Goal: Task Accomplishment & Management: Use online tool/utility

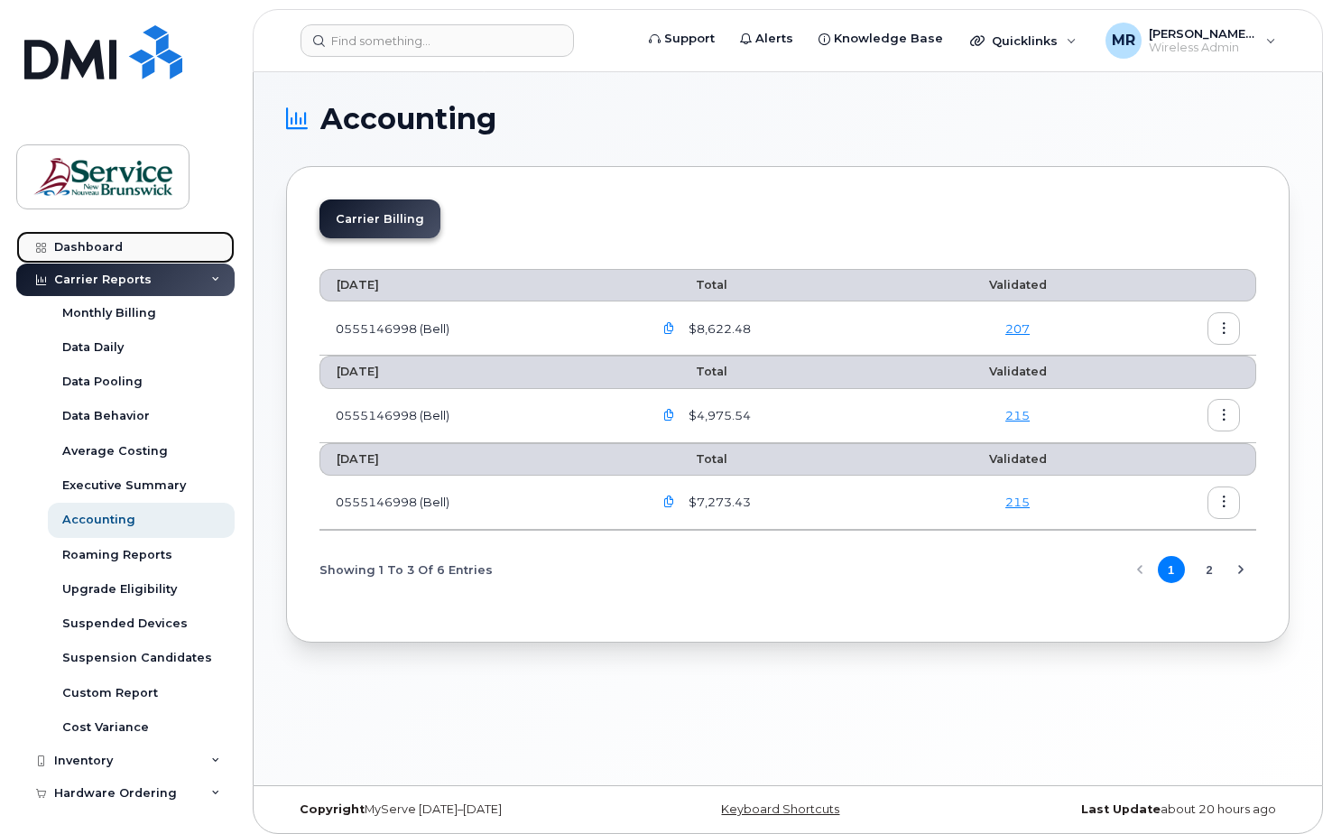
click at [87, 246] on div "Dashboard" at bounding box center [88, 247] width 69 height 14
click at [34, 243] on div at bounding box center [41, 247] width 20 height 14
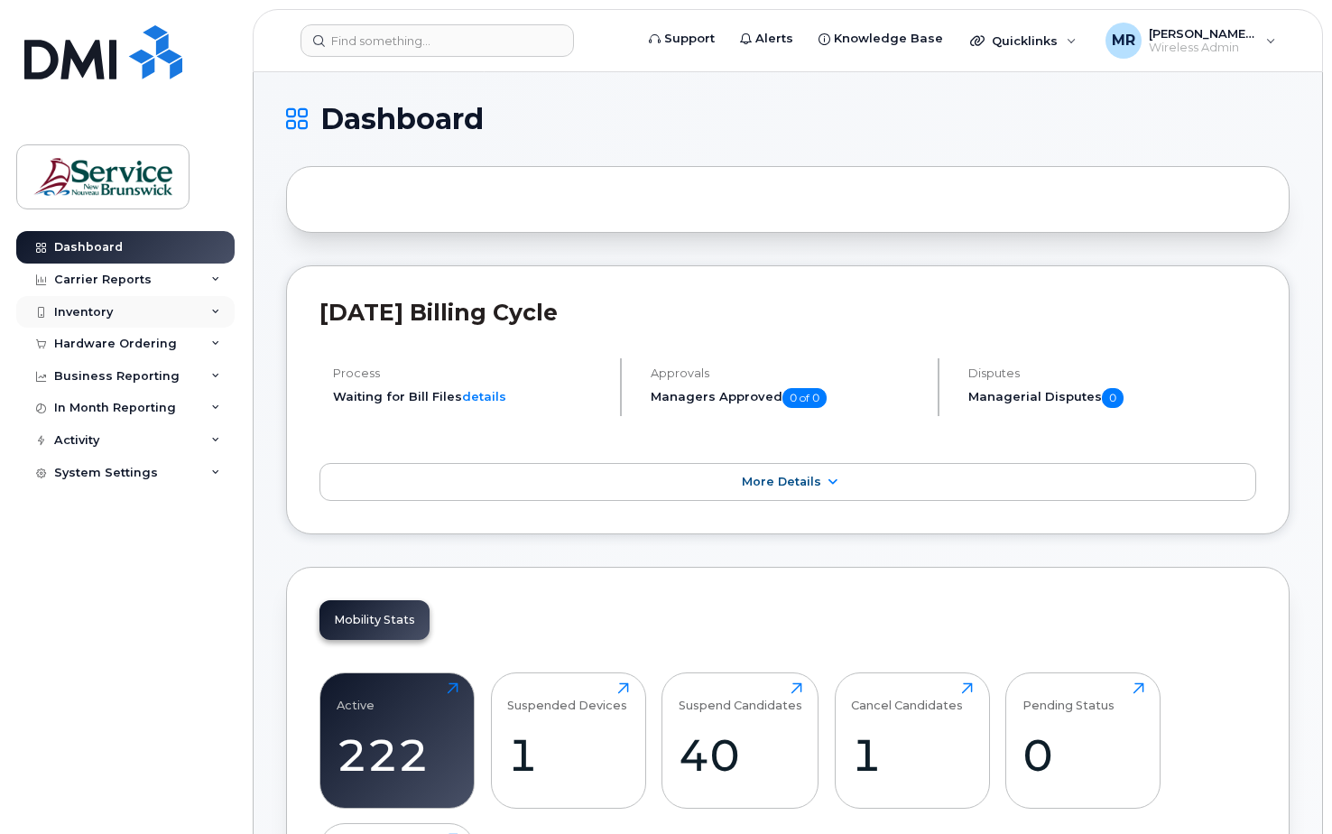
click at [78, 313] on div "Inventory" at bounding box center [83, 312] width 59 height 14
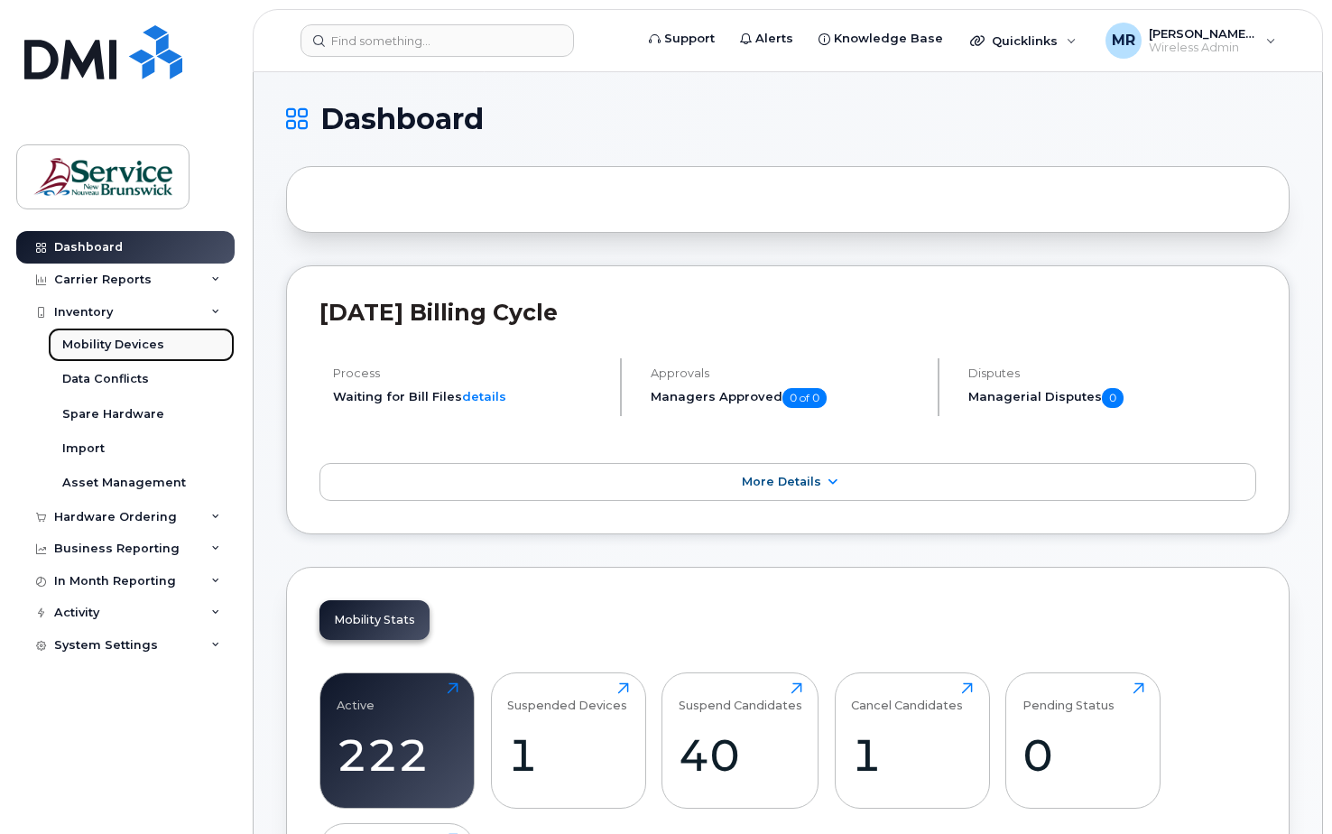
click at [94, 345] on div "Mobility Devices" at bounding box center [113, 345] width 102 height 16
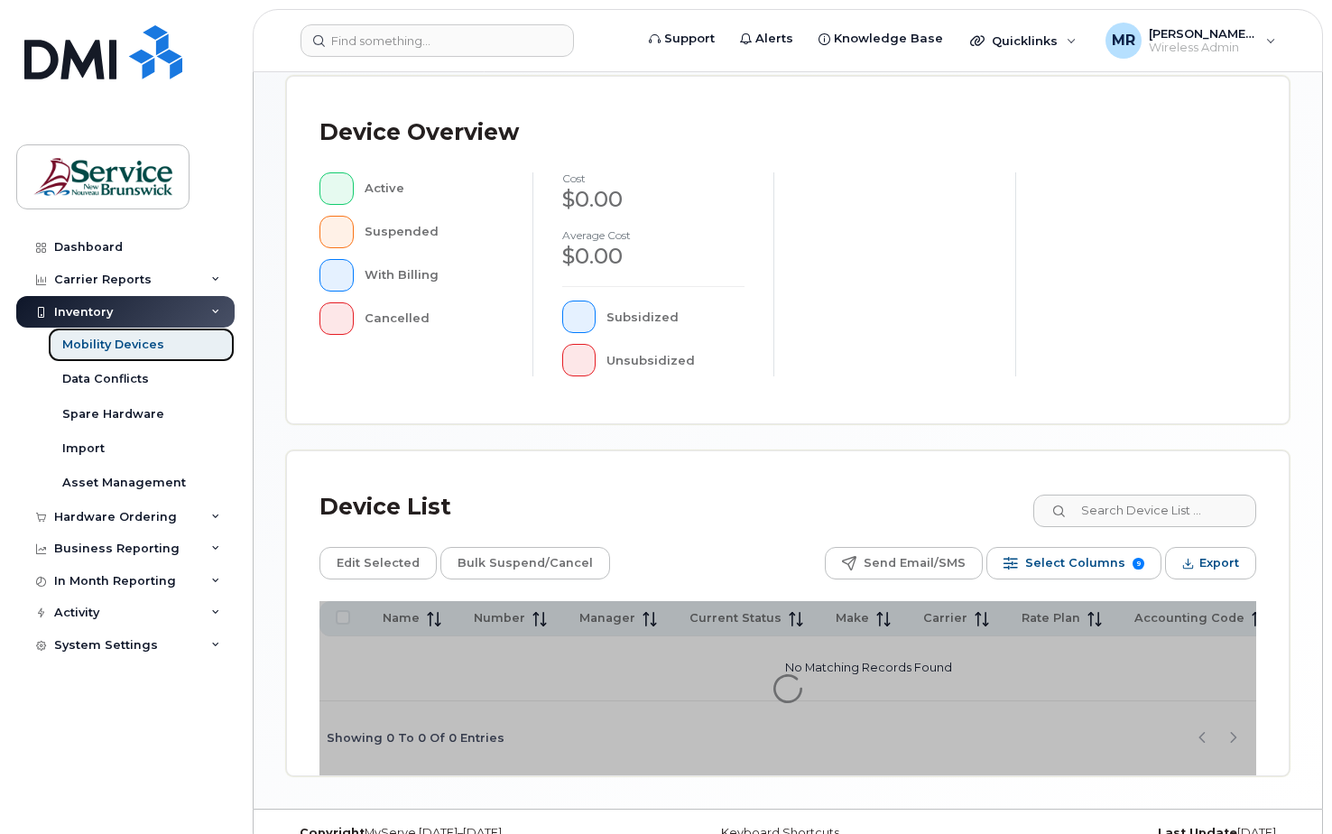
scroll to position [481, 0]
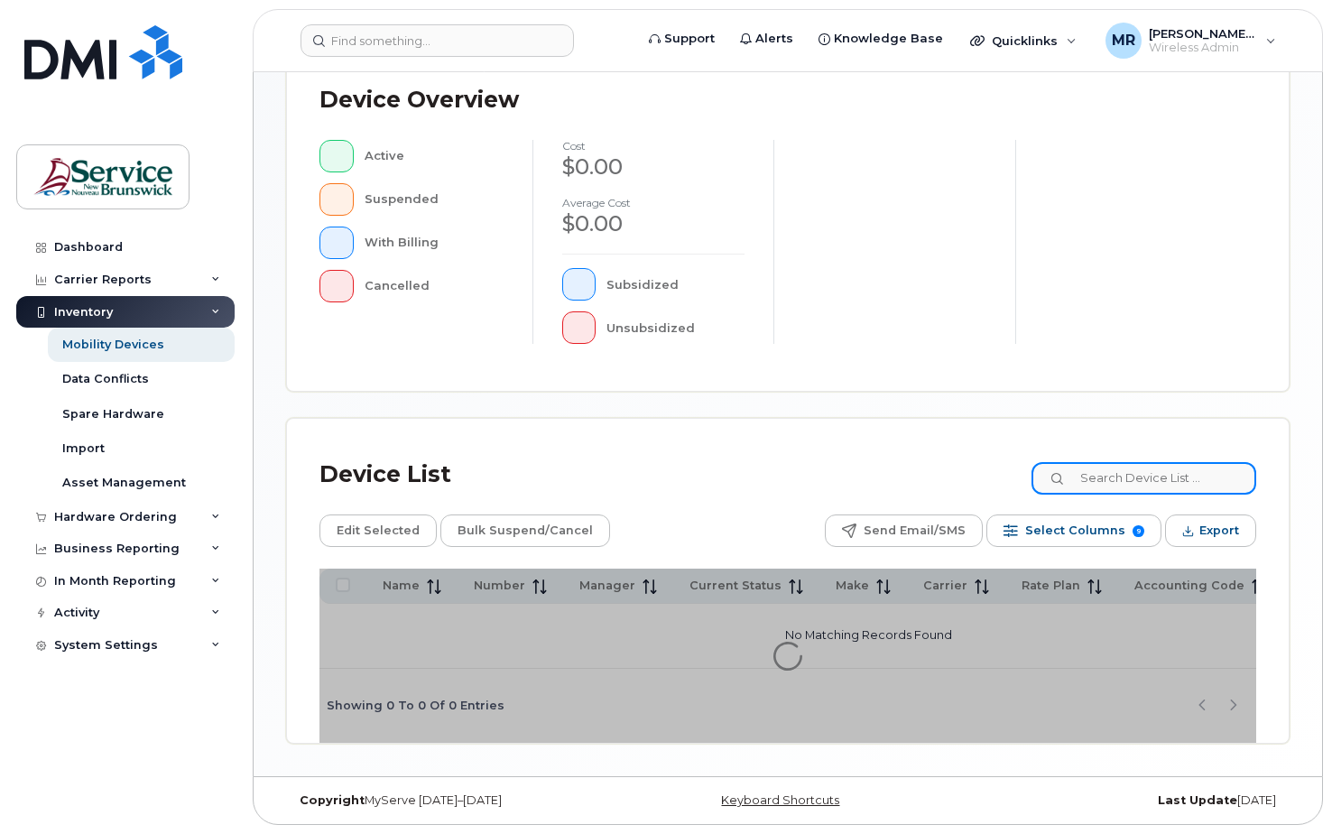
click at [1147, 475] on input at bounding box center [1143, 478] width 225 height 32
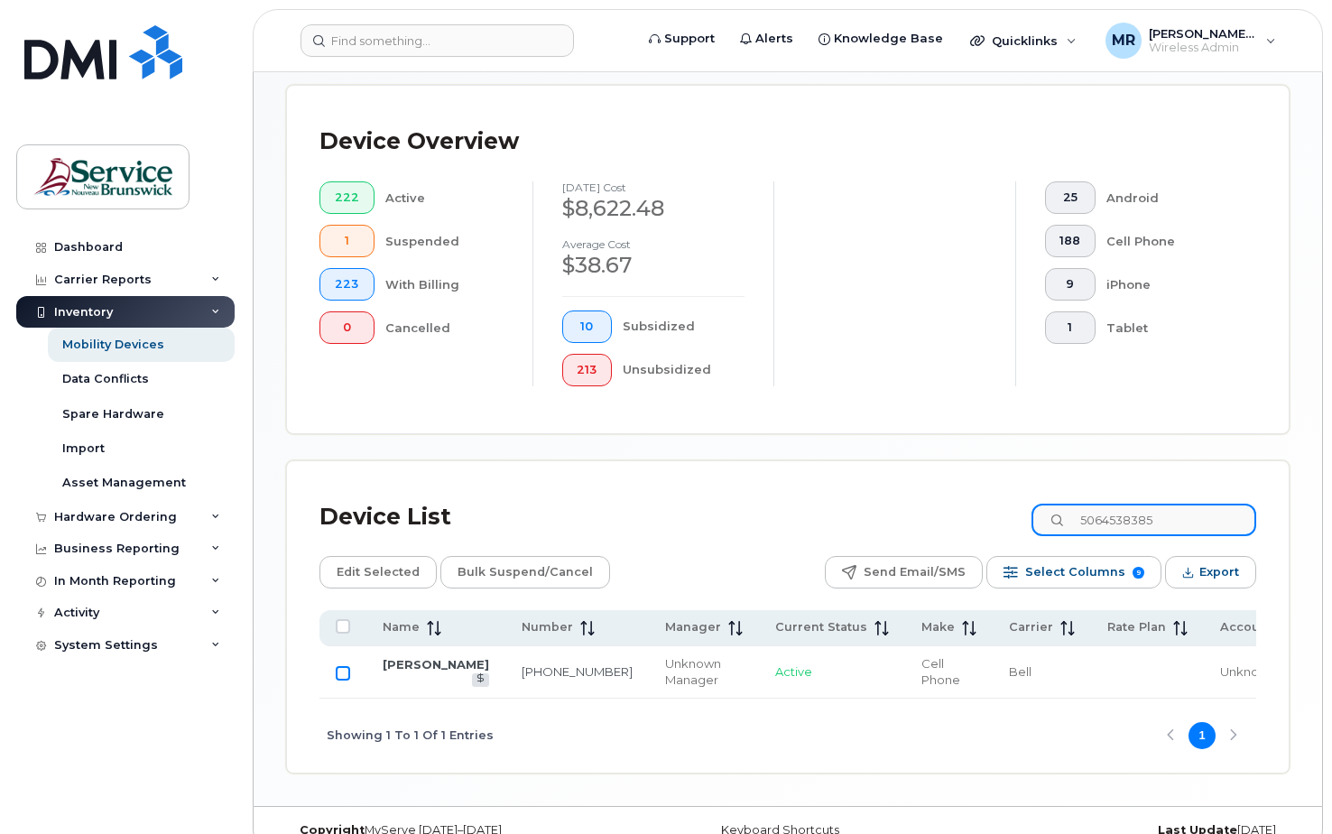
type input "5064538385"
click at [341, 679] on input "Row Unselected" at bounding box center [343, 673] width 14 height 14
checkbox input "true"
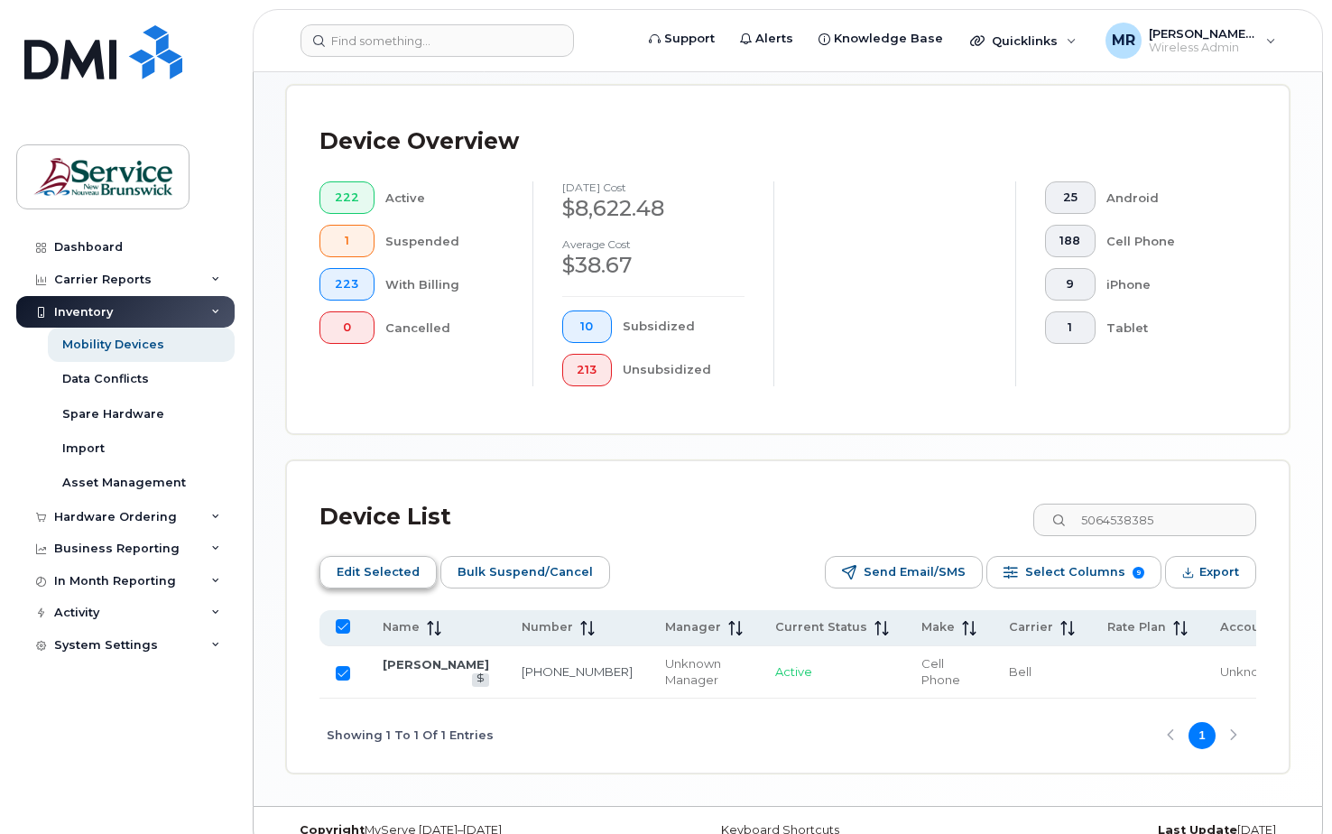
click at [388, 571] on span "Edit Selected" at bounding box center [378, 571] width 83 height 27
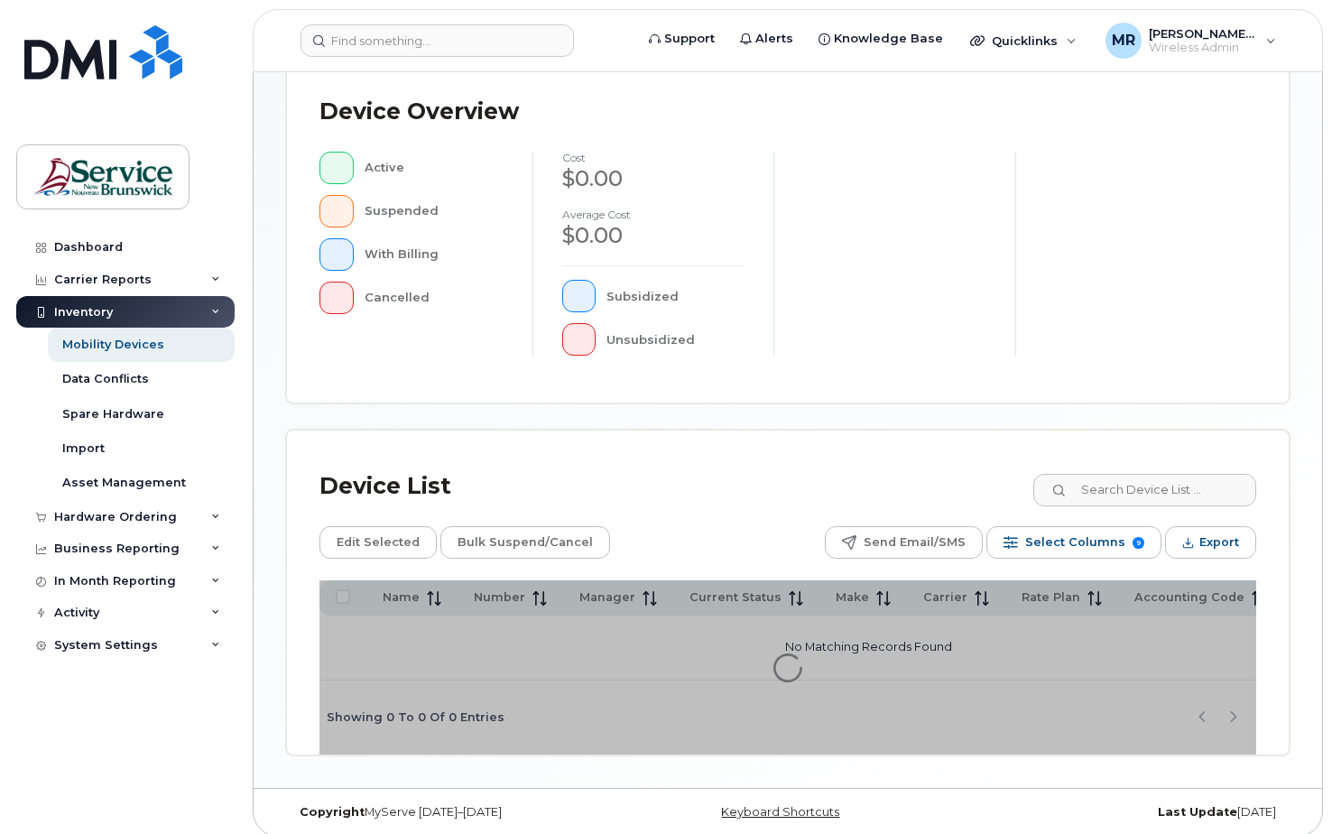
scroll to position [458, 0]
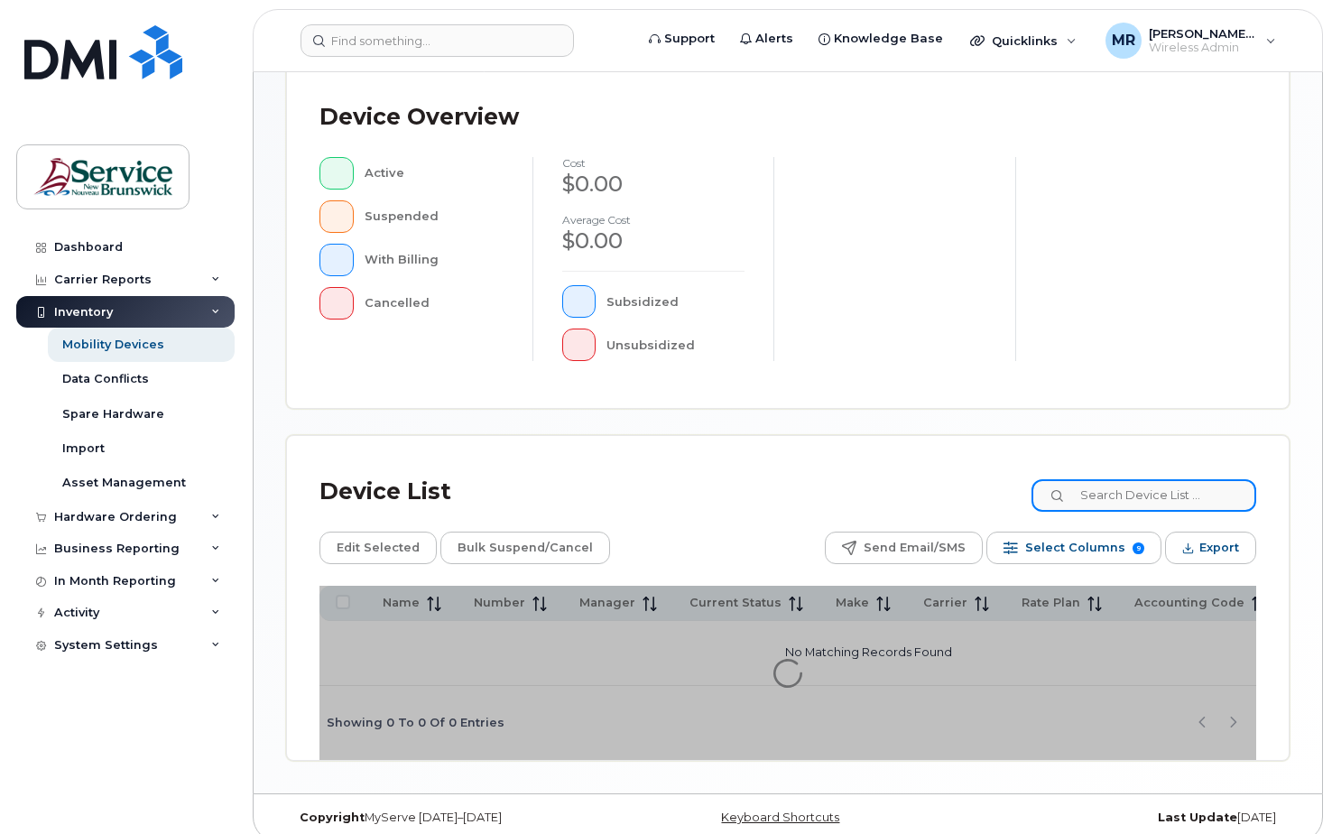
click at [1085, 496] on input at bounding box center [1143, 495] width 225 height 32
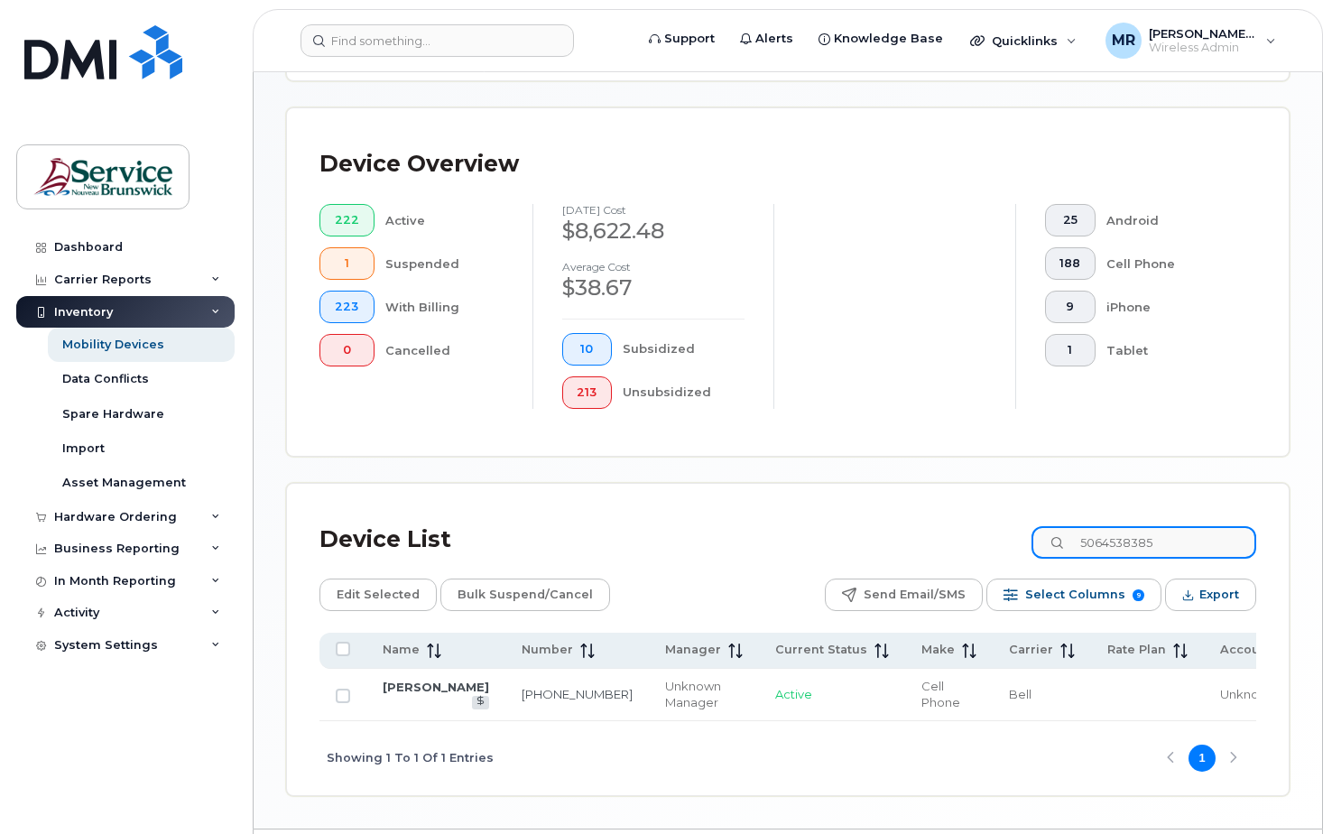
type input "5064538385"
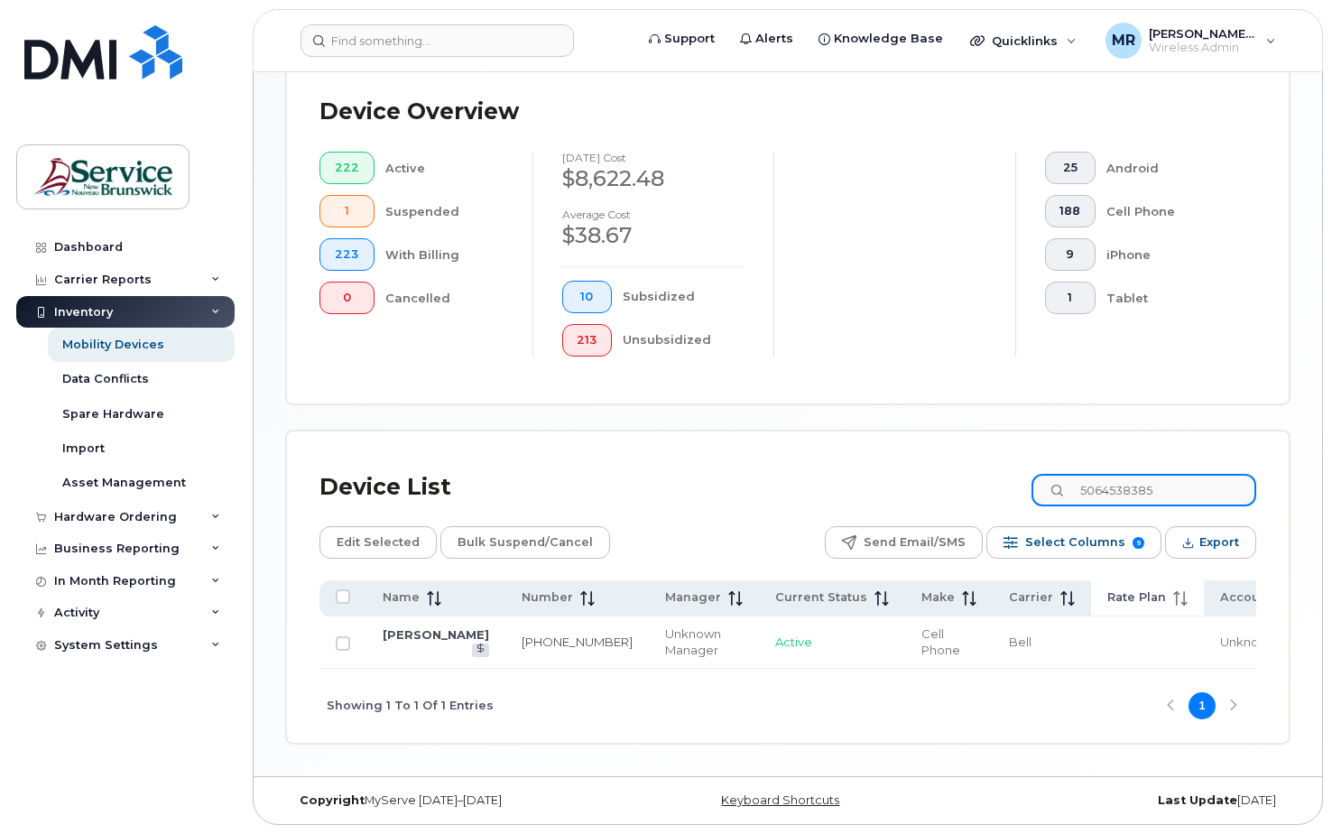
scroll to position [530, 0]
drag, startPoint x: 392, startPoint y: 618, endPoint x: 407, endPoint y: 619, distance: 15.4
click at [392, 627] on link "[PERSON_NAME]" at bounding box center [436, 634] width 106 height 14
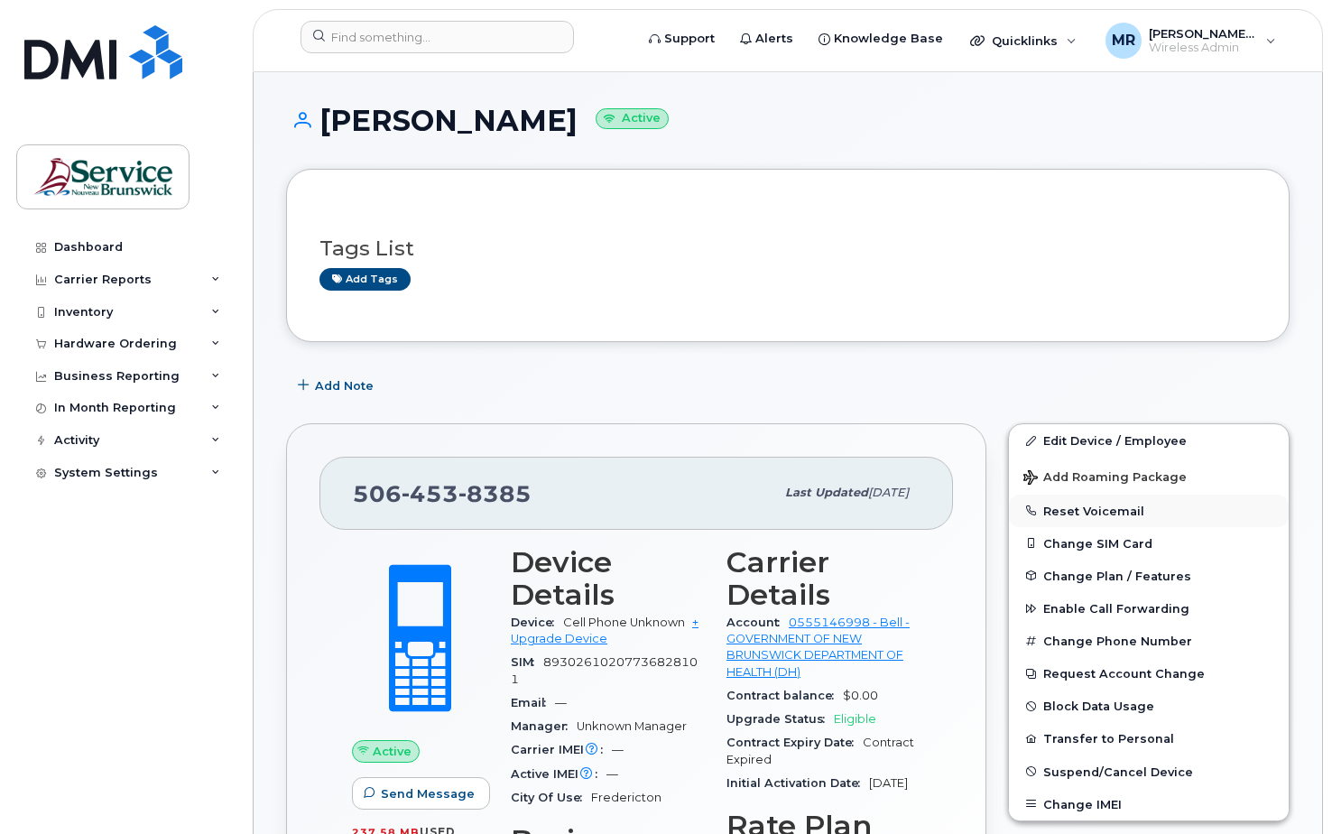
click at [1097, 504] on button "Reset Voicemail" at bounding box center [1149, 510] width 280 height 32
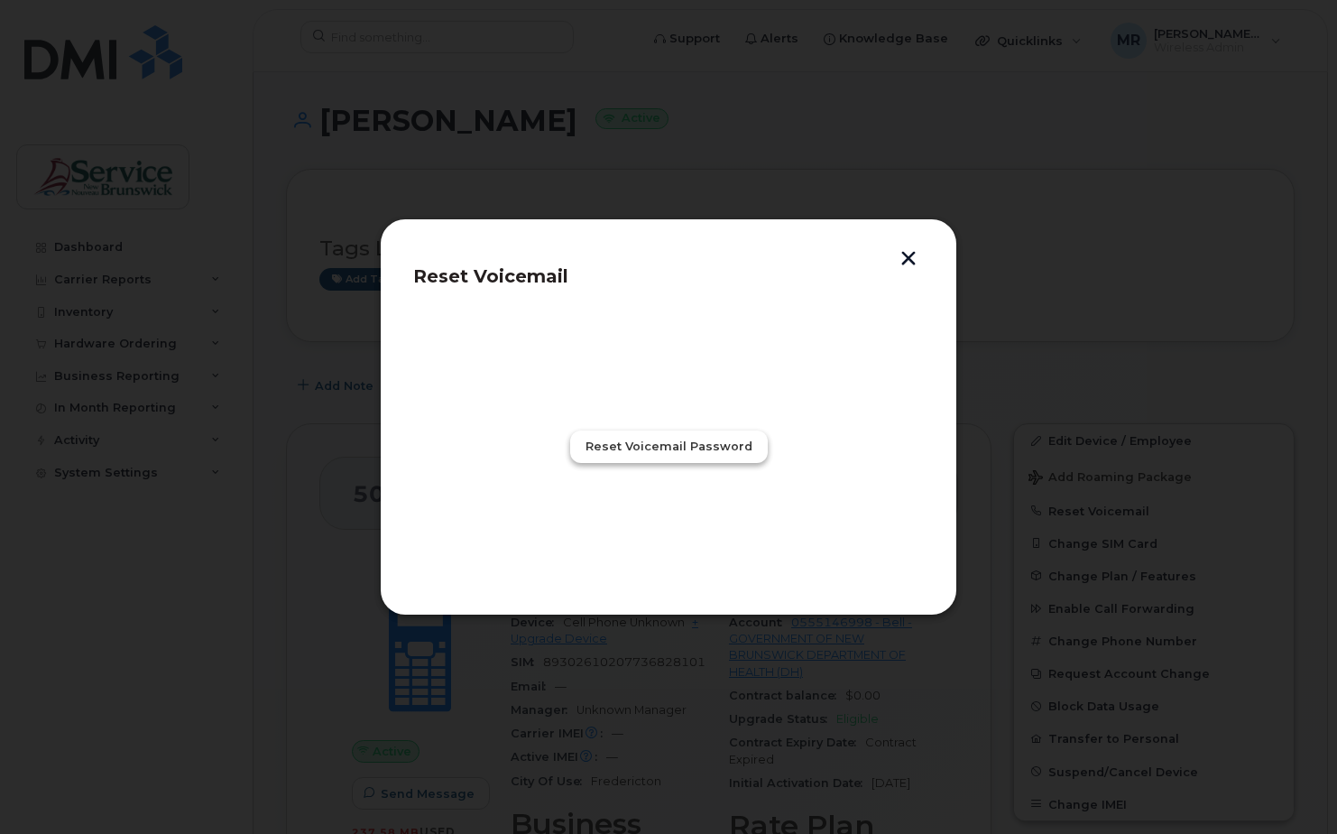
click at [655, 447] on span "Reset Voicemail Password" at bounding box center [669, 446] width 167 height 17
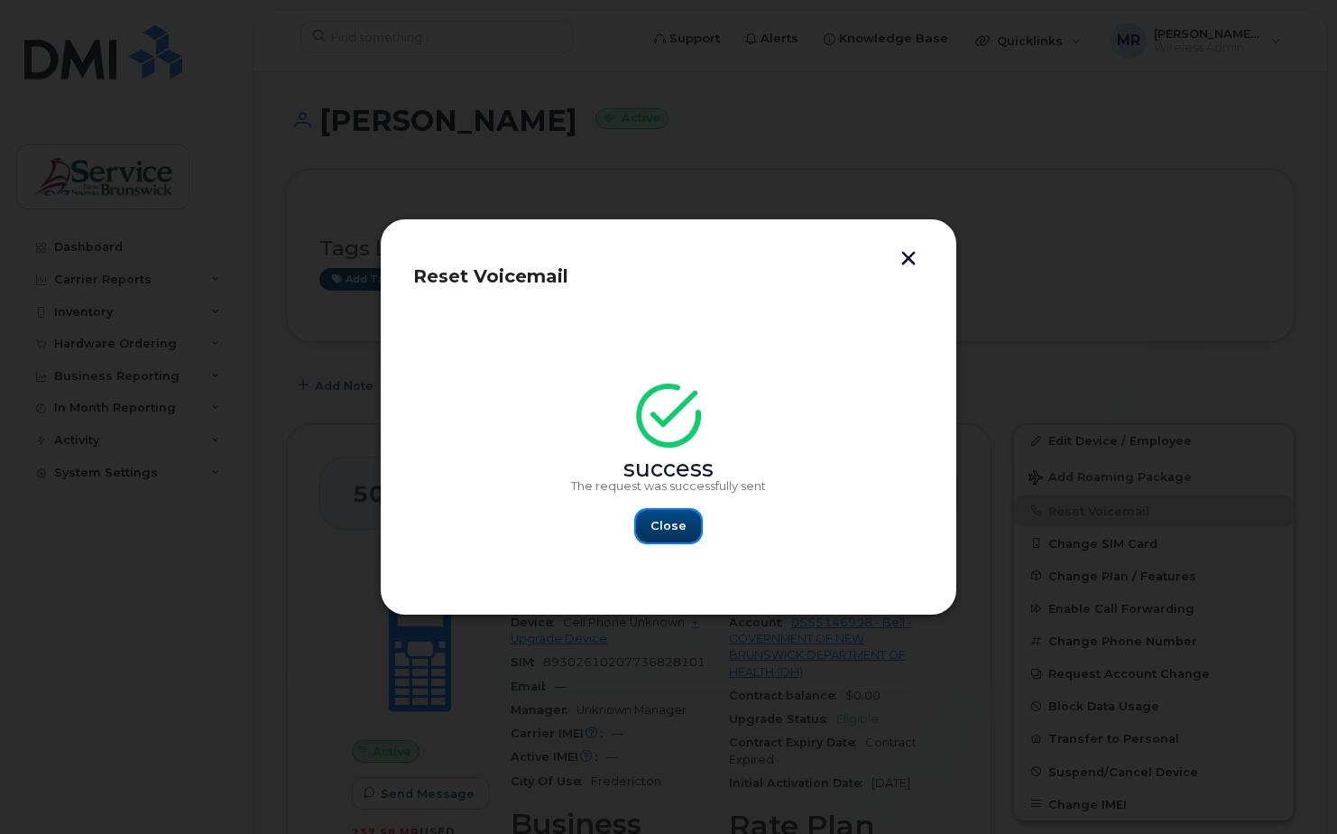
click at [668, 530] on span "Close" at bounding box center [668, 525] width 36 height 17
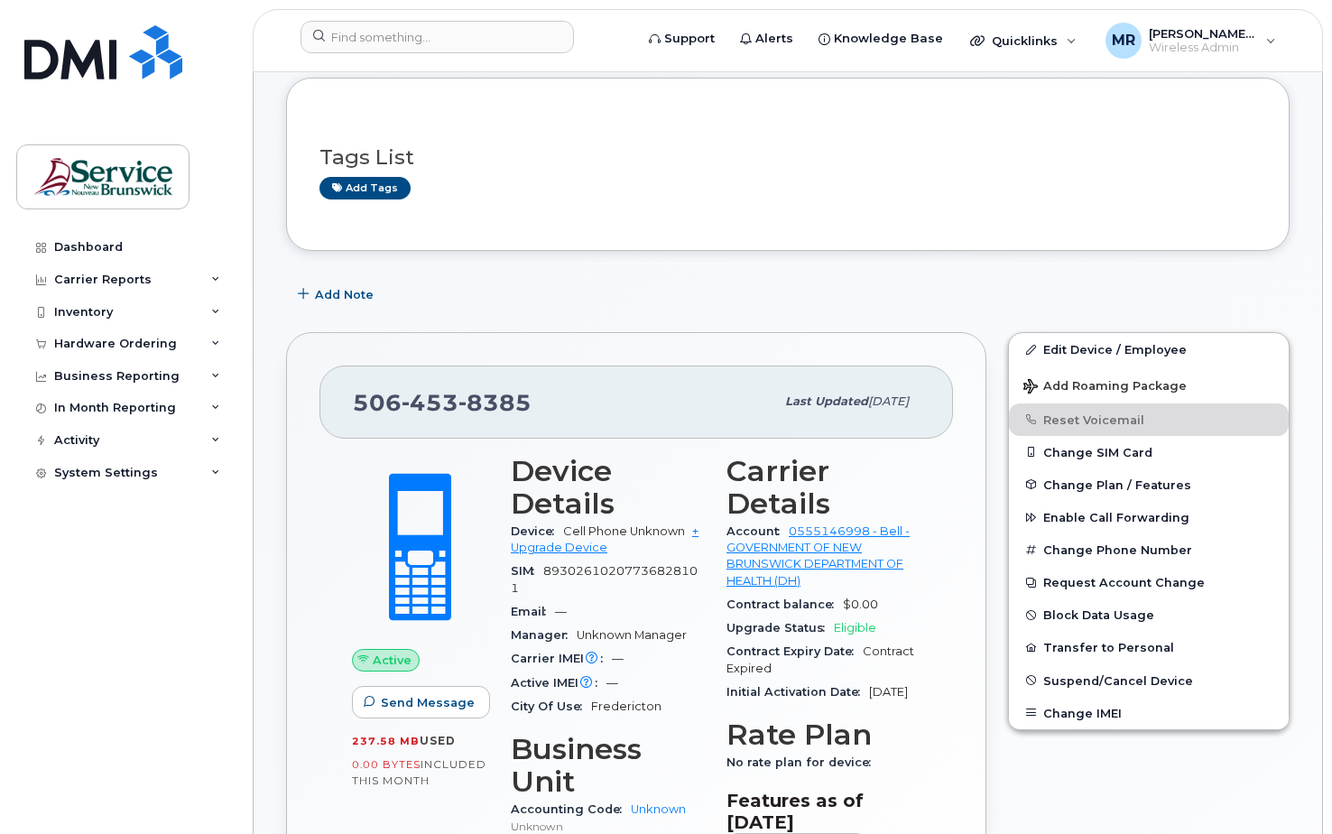
scroll to position [90, 0]
